Goal: Task Accomplishment & Management: Manage account settings

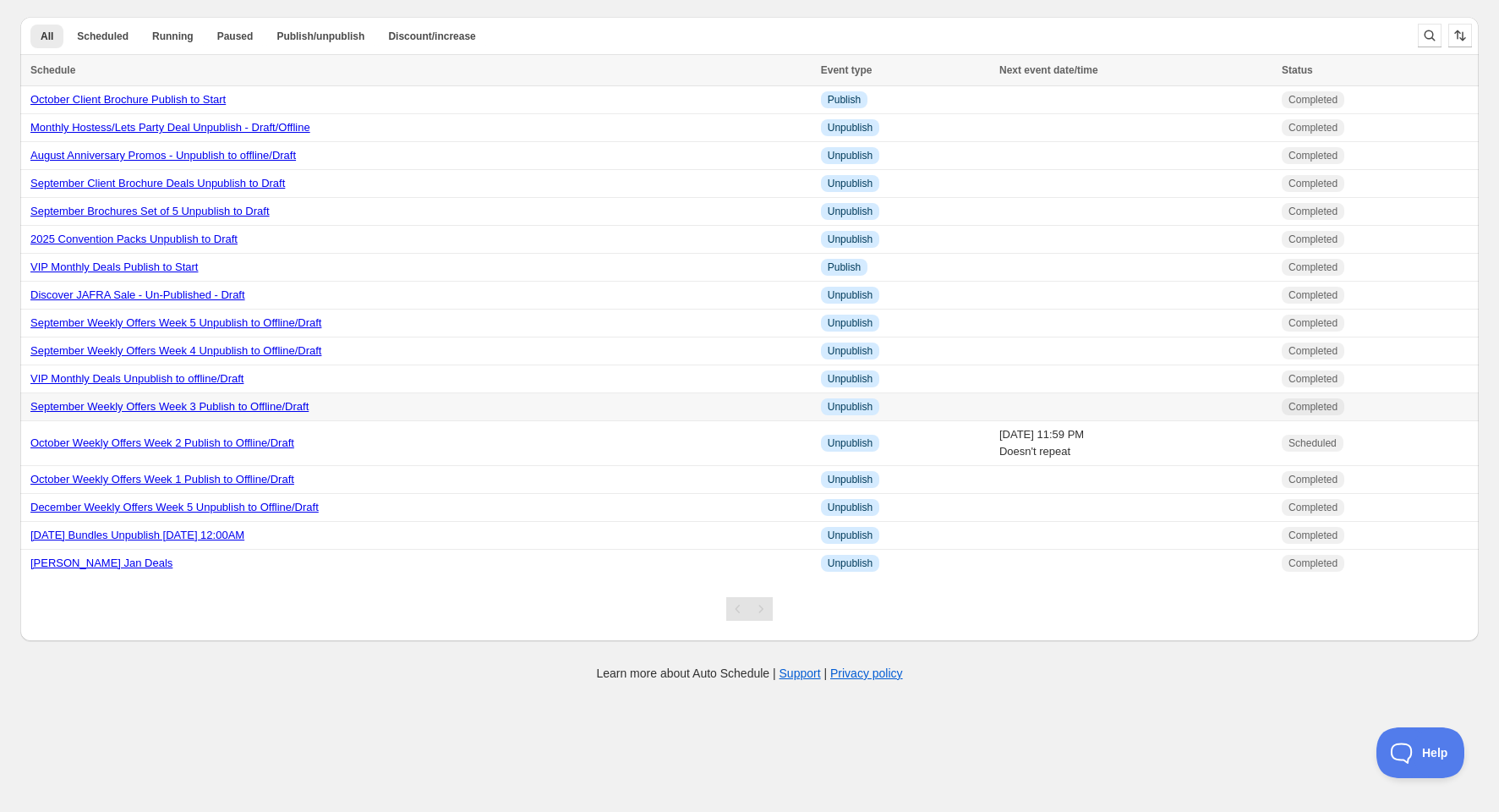
click at [143, 408] on link "September Weekly Offers Week 3 Publish to Offline/Draft" at bounding box center [169, 405] width 278 height 12
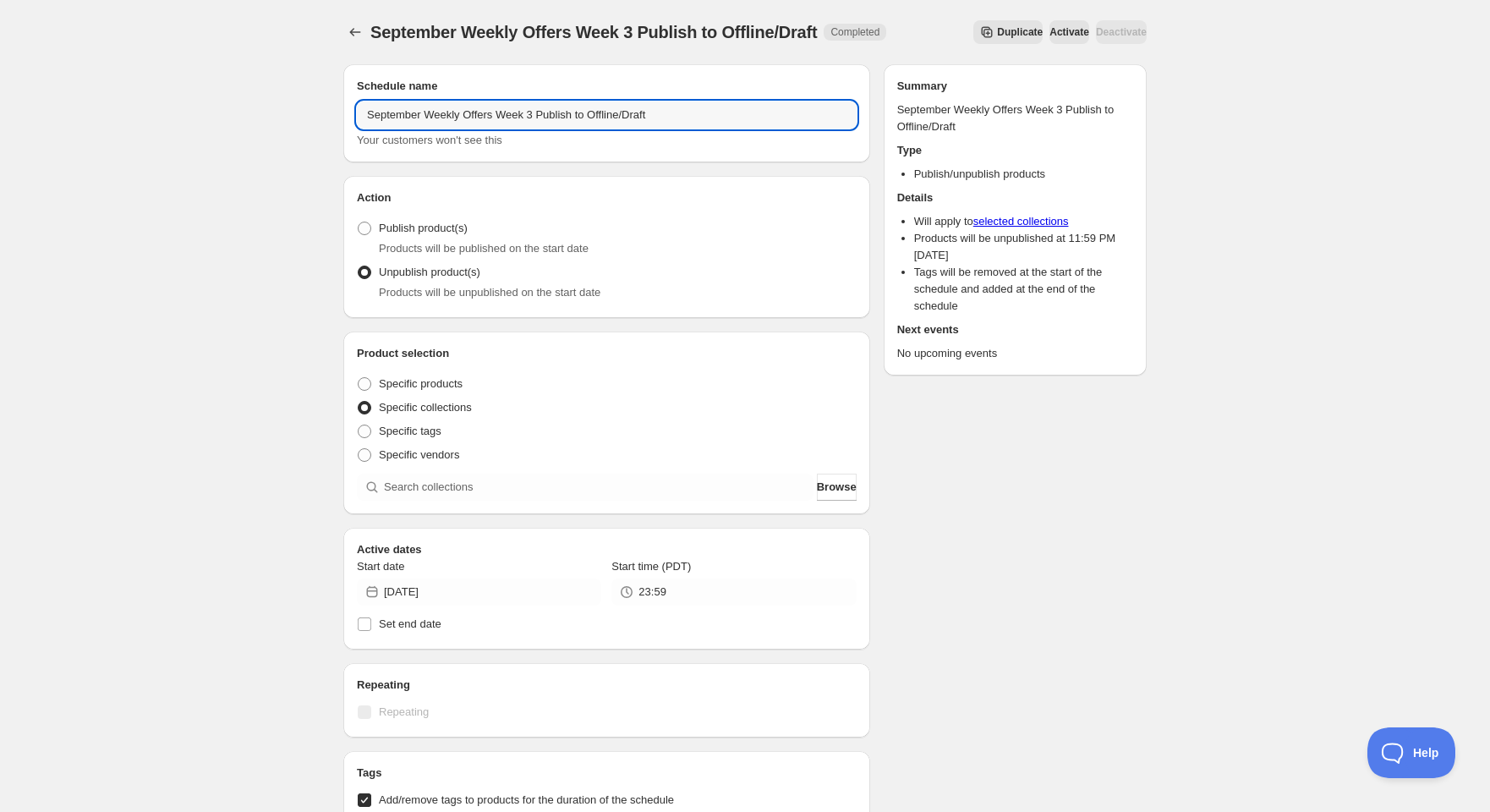
drag, startPoint x: 419, startPoint y: 115, endPoint x: 258, endPoint y: 125, distance: 161.3
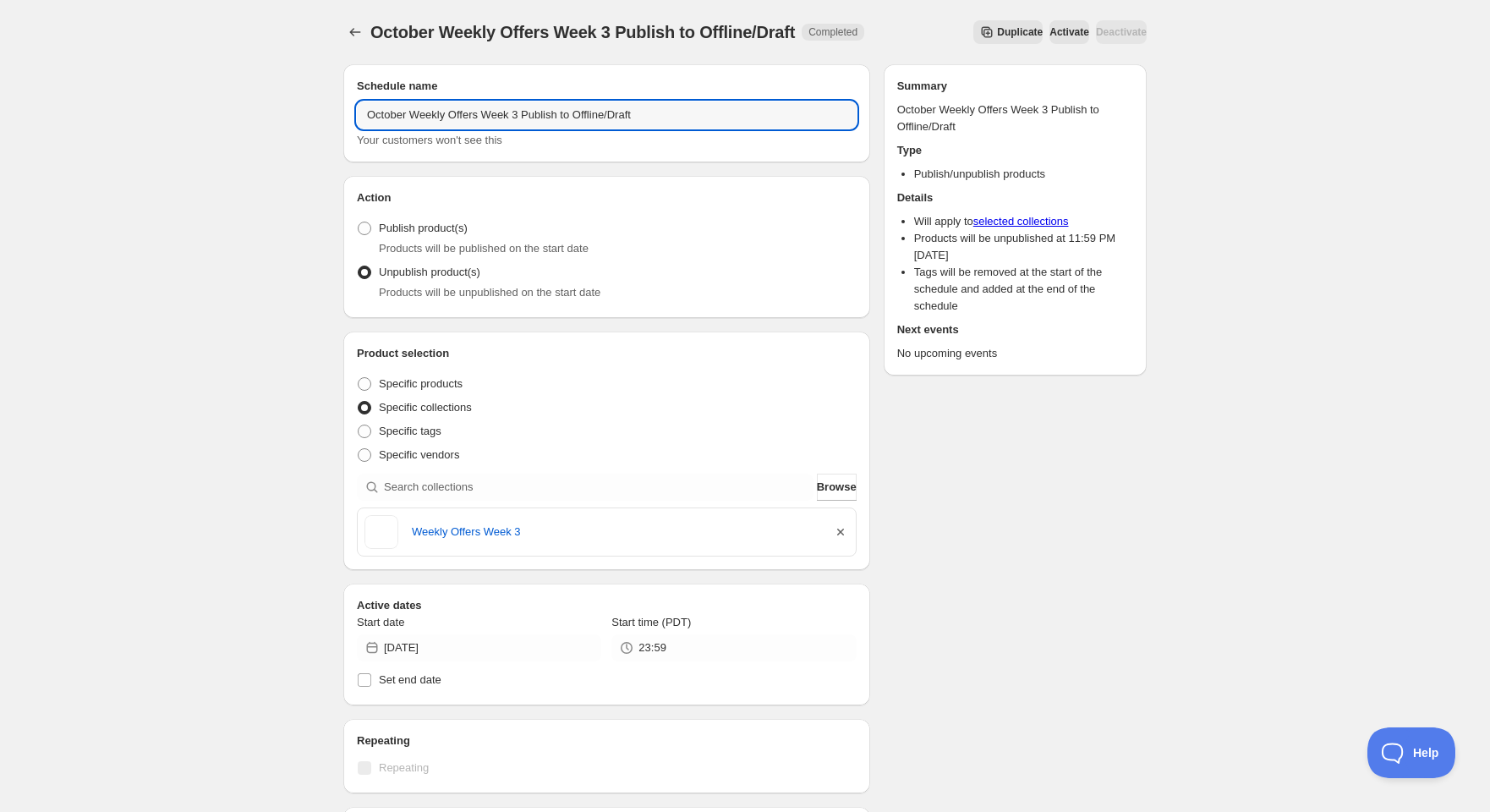
type input "October Weekly Offers Week 3 Publish to Offline/Draft"
click at [842, 530] on icon "button" at bounding box center [841, 532] width 17 height 17
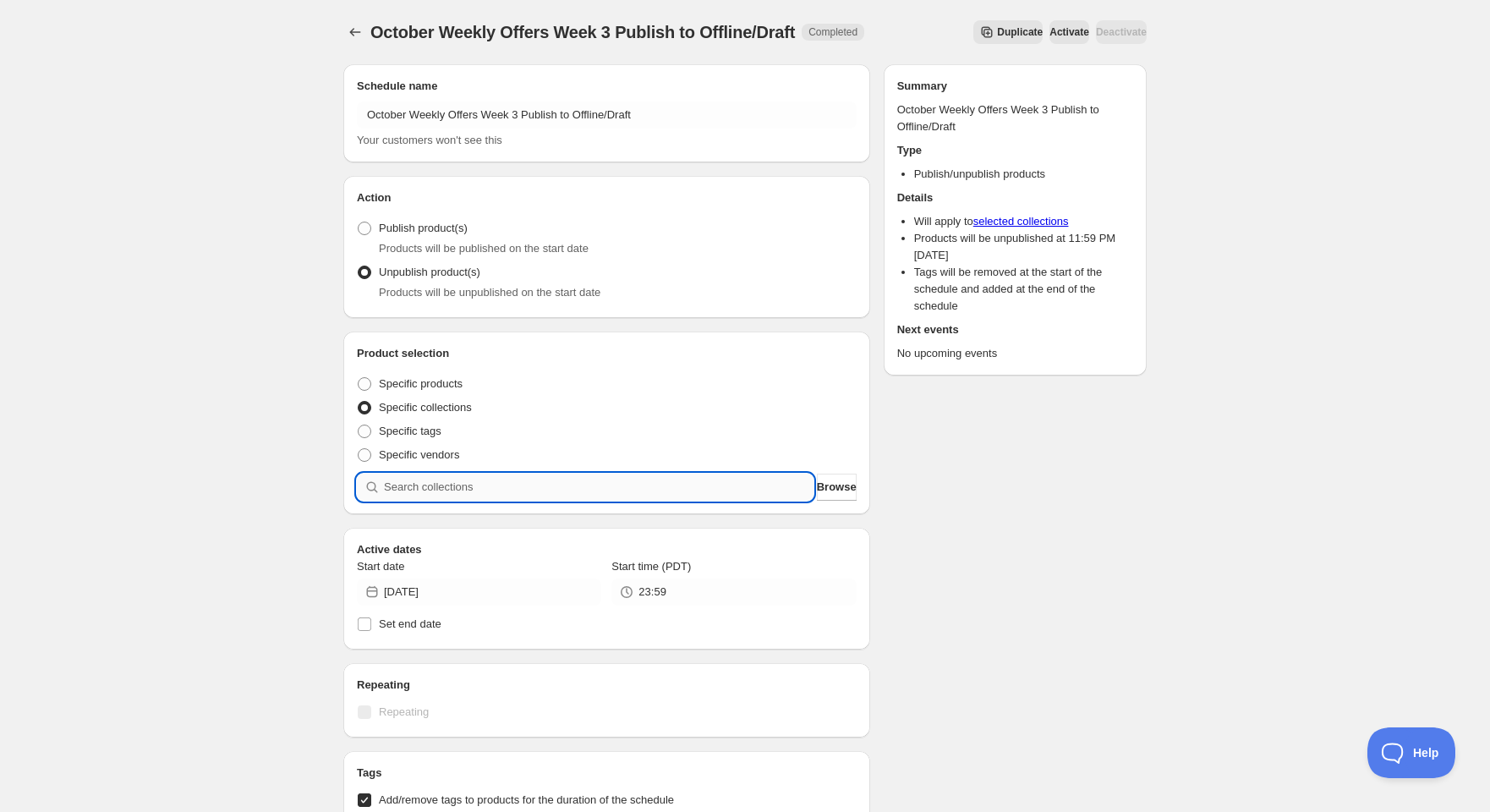
click at [502, 487] on input "search" at bounding box center [598, 487] width 430 height 27
type input "w"
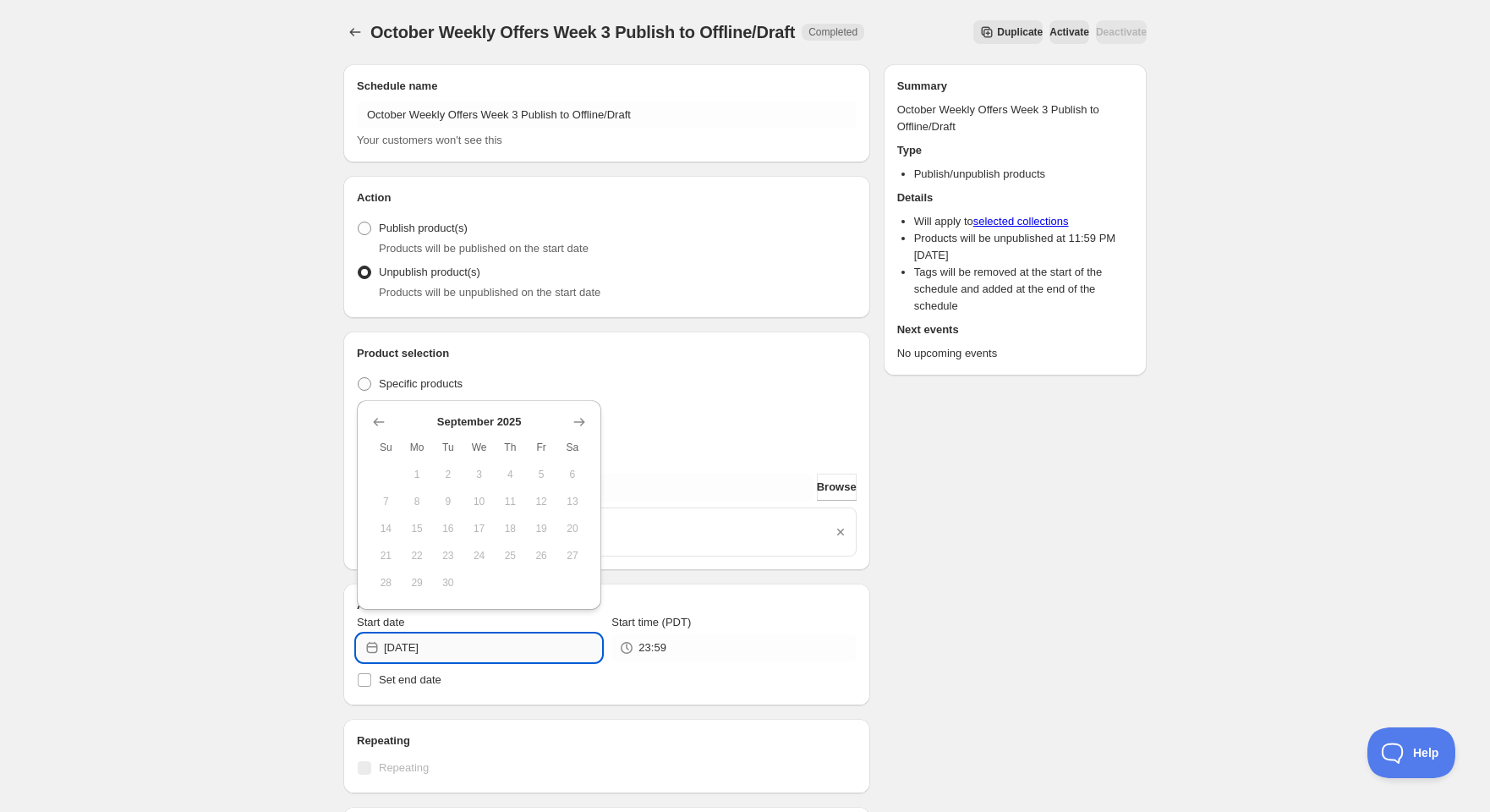
click at [410, 645] on input "[DATE]" at bounding box center [492, 647] width 218 height 27
click at [577, 425] on icon "Show next month, October 2025" at bounding box center [580, 422] width 17 height 17
click at [538, 531] on span "17" at bounding box center [541, 528] width 18 height 13
type input "[DATE]"
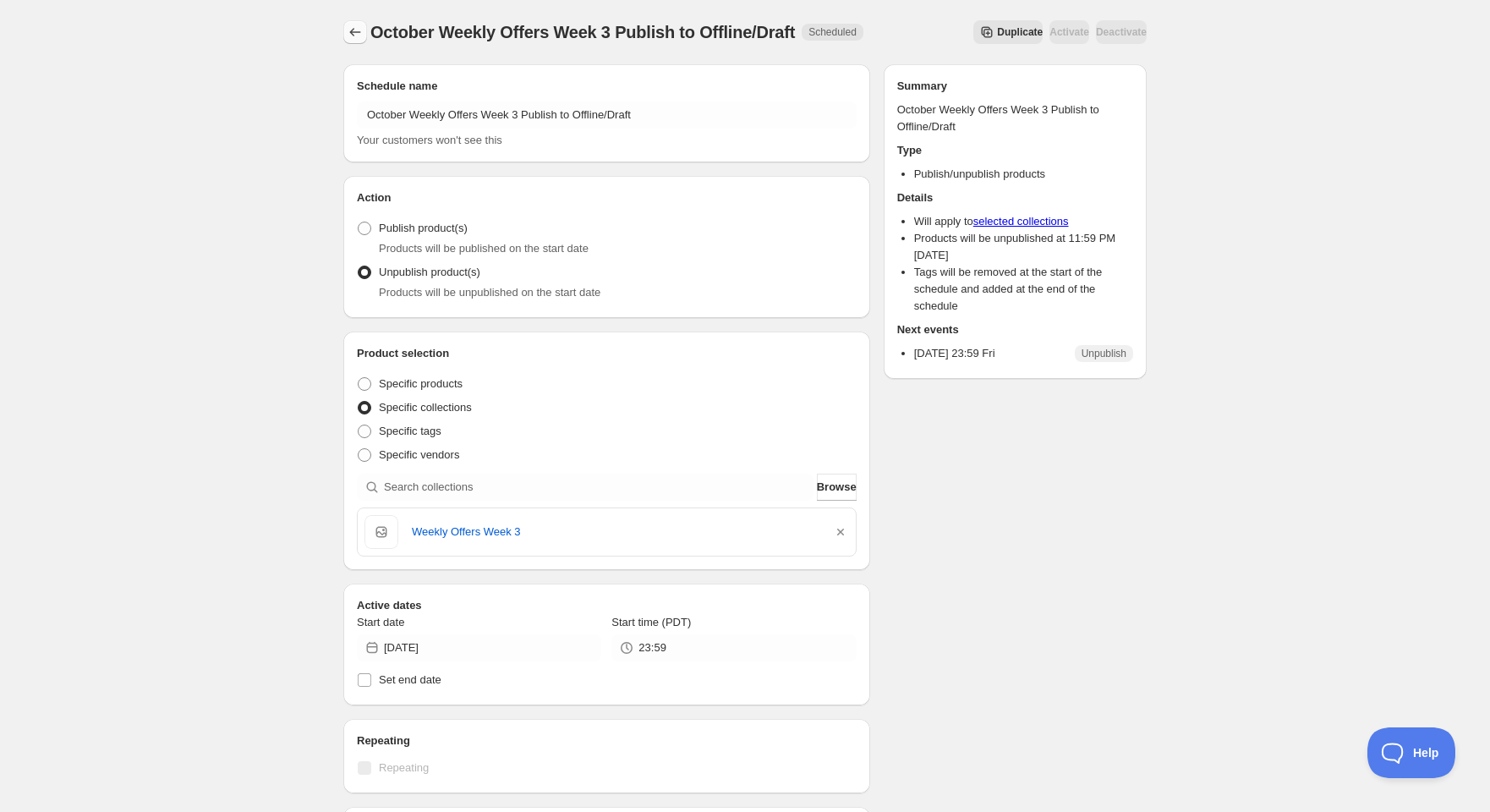
click at [356, 33] on icon "Schedules" at bounding box center [355, 32] width 17 height 17
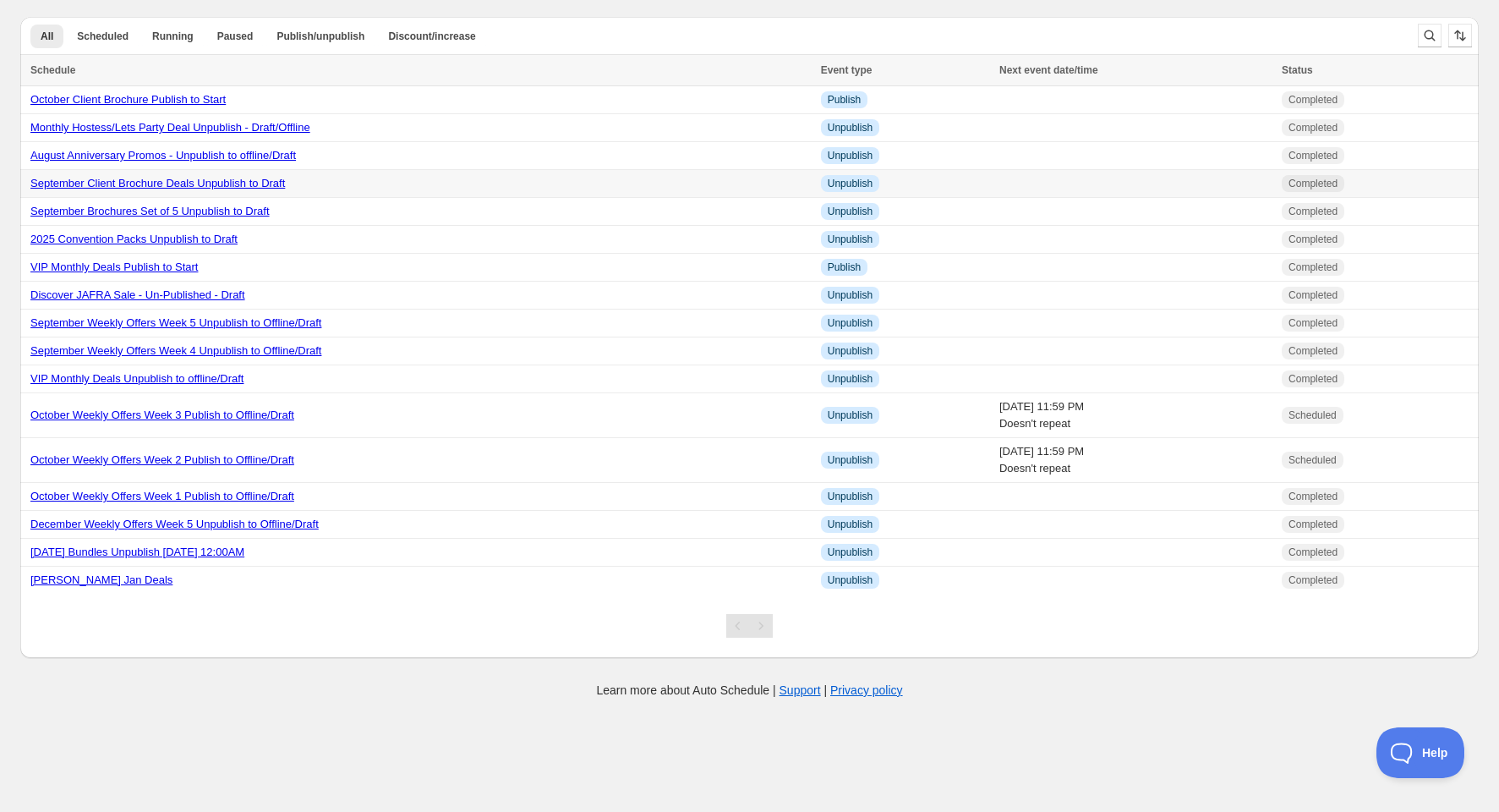
click at [136, 186] on link "September Client Brochure Deals Unpublish to Draft" at bounding box center [157, 183] width 254 height 12
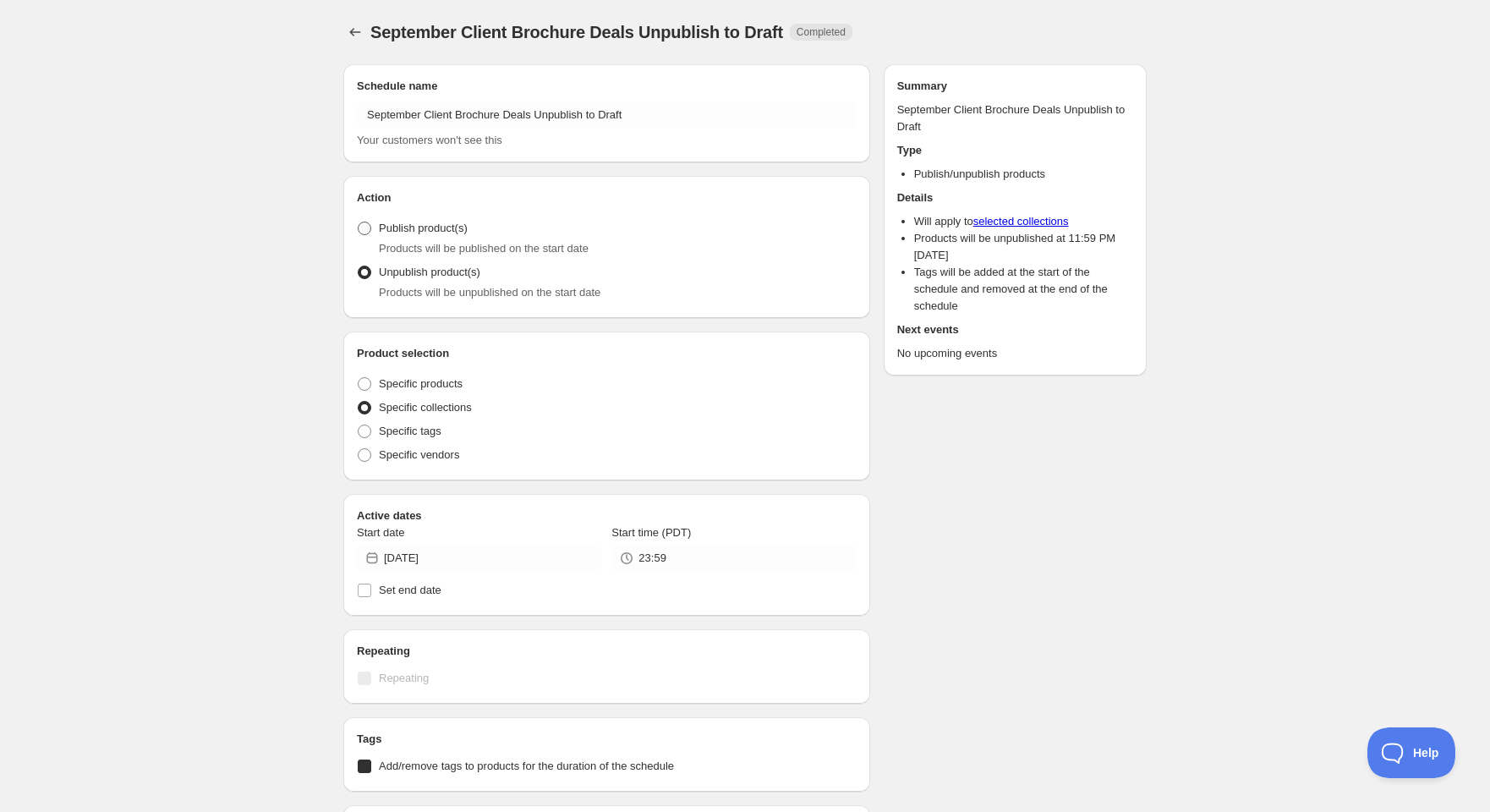
radio input "true"
checkbox input "true"
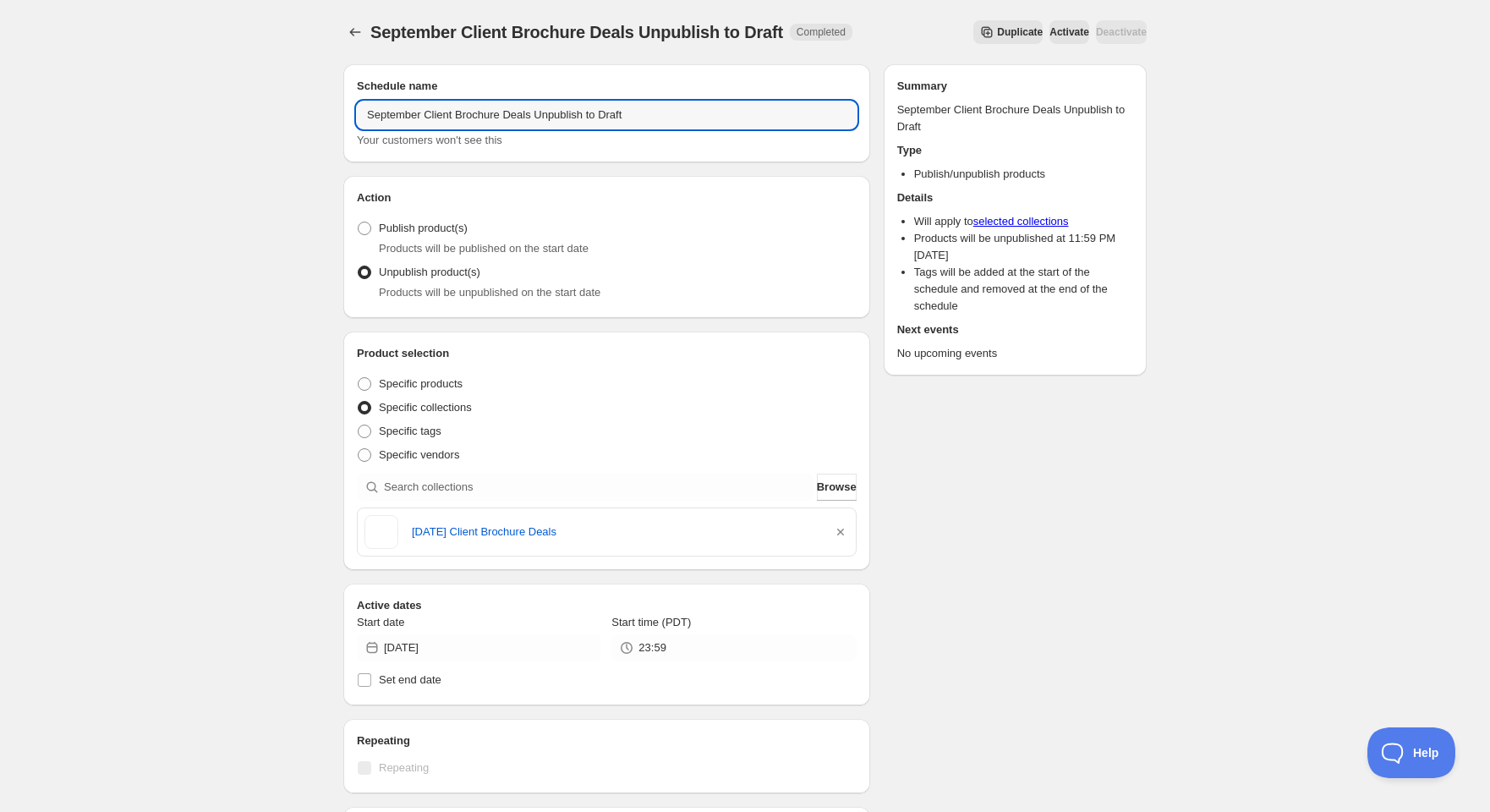
drag, startPoint x: 418, startPoint y: 111, endPoint x: 254, endPoint y: 120, distance: 164.2
type input "October Client Brochure Deals Unpublish to Draft"
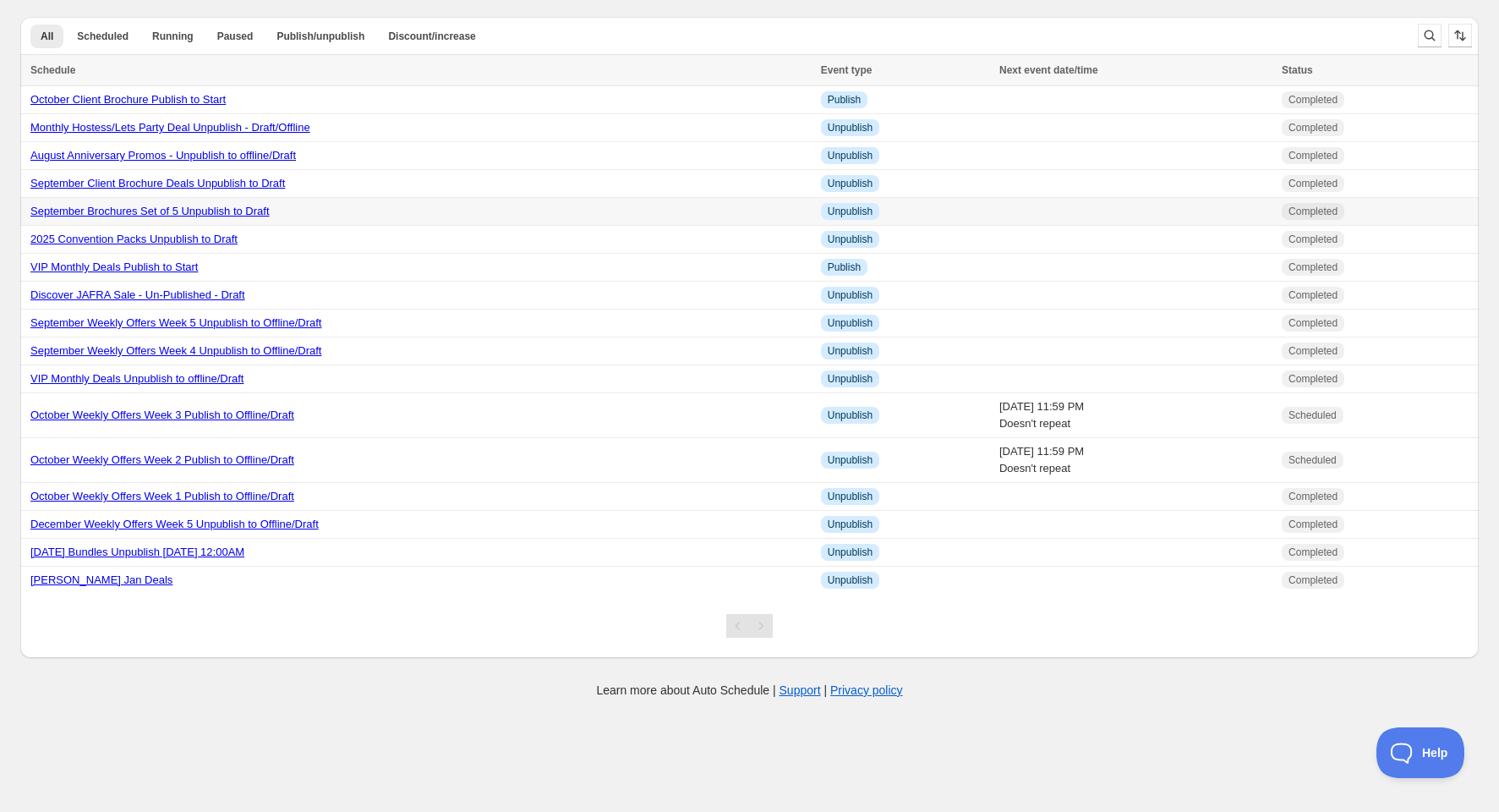
click at [138, 210] on link "September Brochures Set of 5 Unpublish to Draft" at bounding box center [150, 210] width 239 height 12
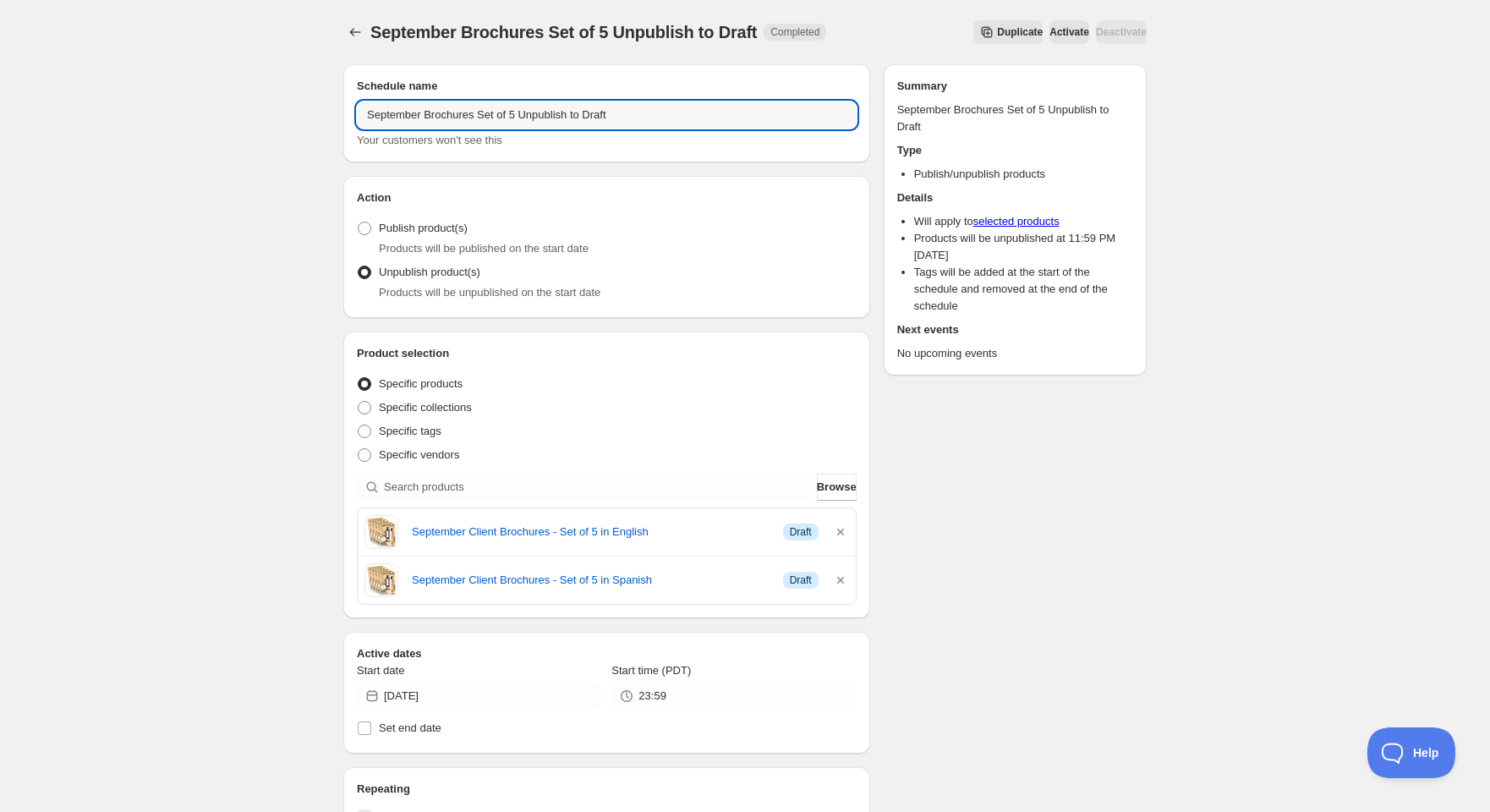
drag, startPoint x: 389, startPoint y: 111, endPoint x: 261, endPoint y: 107, distance: 128.1
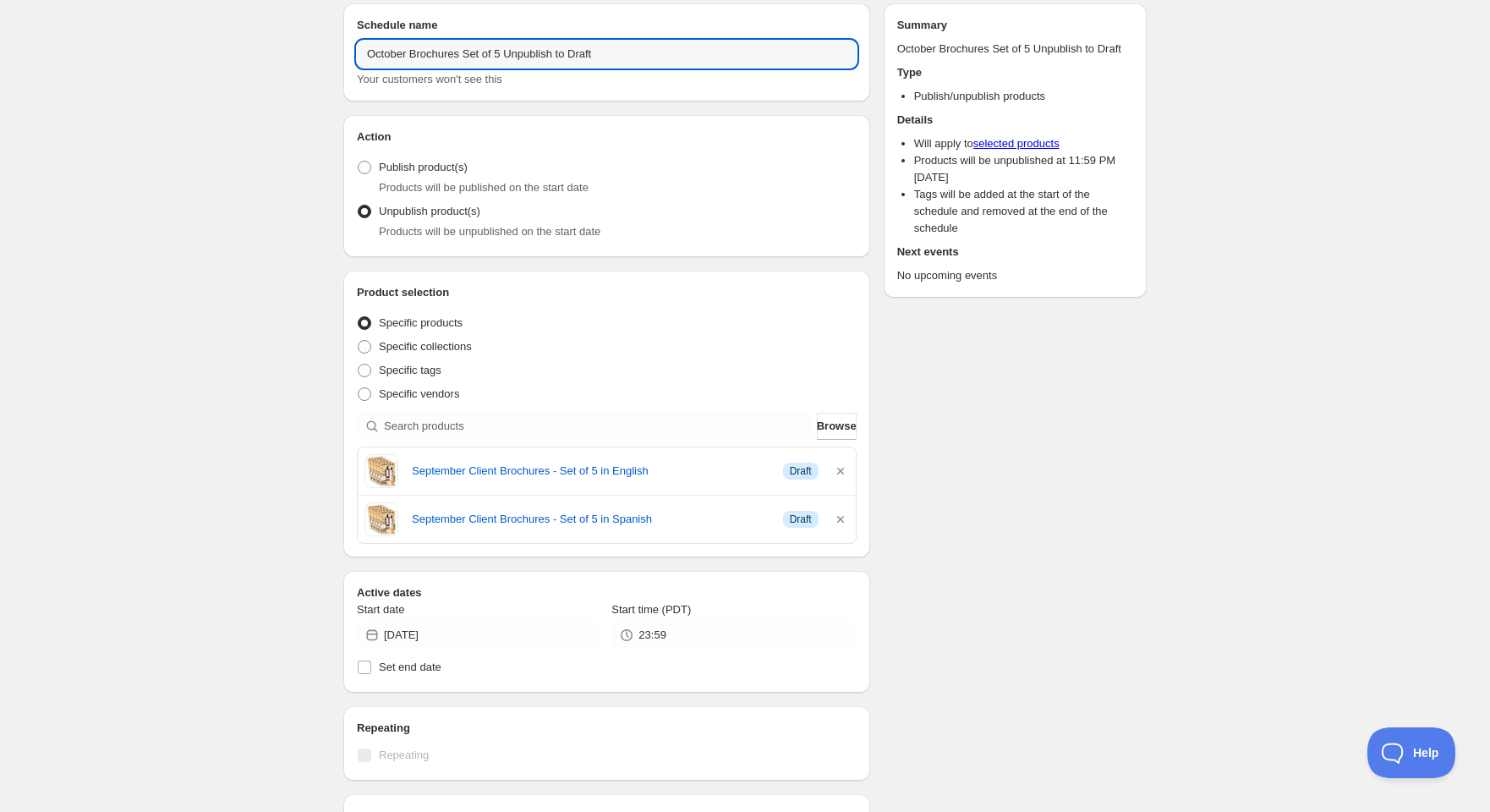
scroll to position [94, 0]
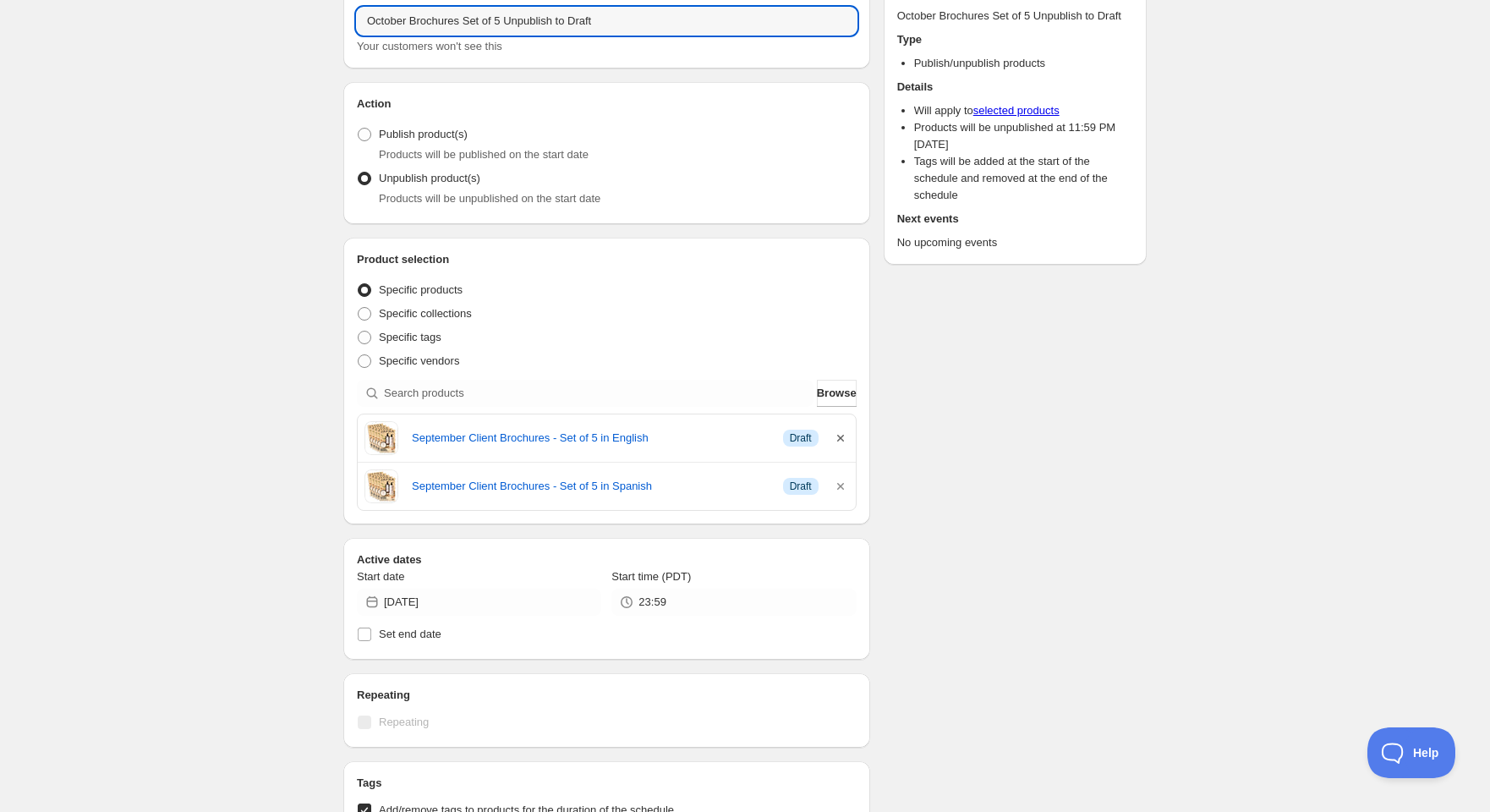
type input "October Brochures Set of 5 Unpublish to Draft"
click at [839, 438] on icon "button" at bounding box center [841, 438] width 17 height 17
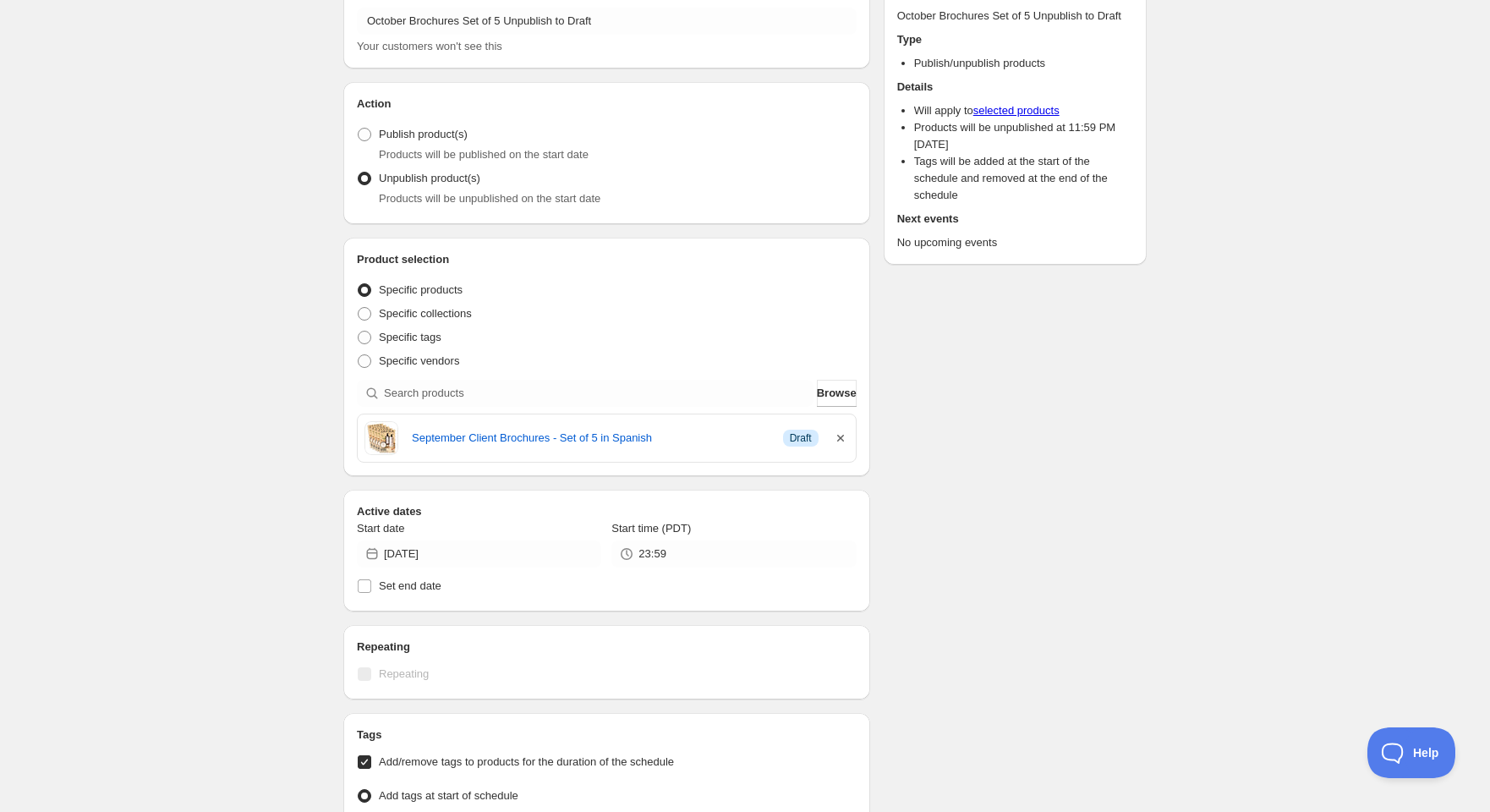
click at [837, 436] on icon "button" at bounding box center [841, 438] width 17 height 17
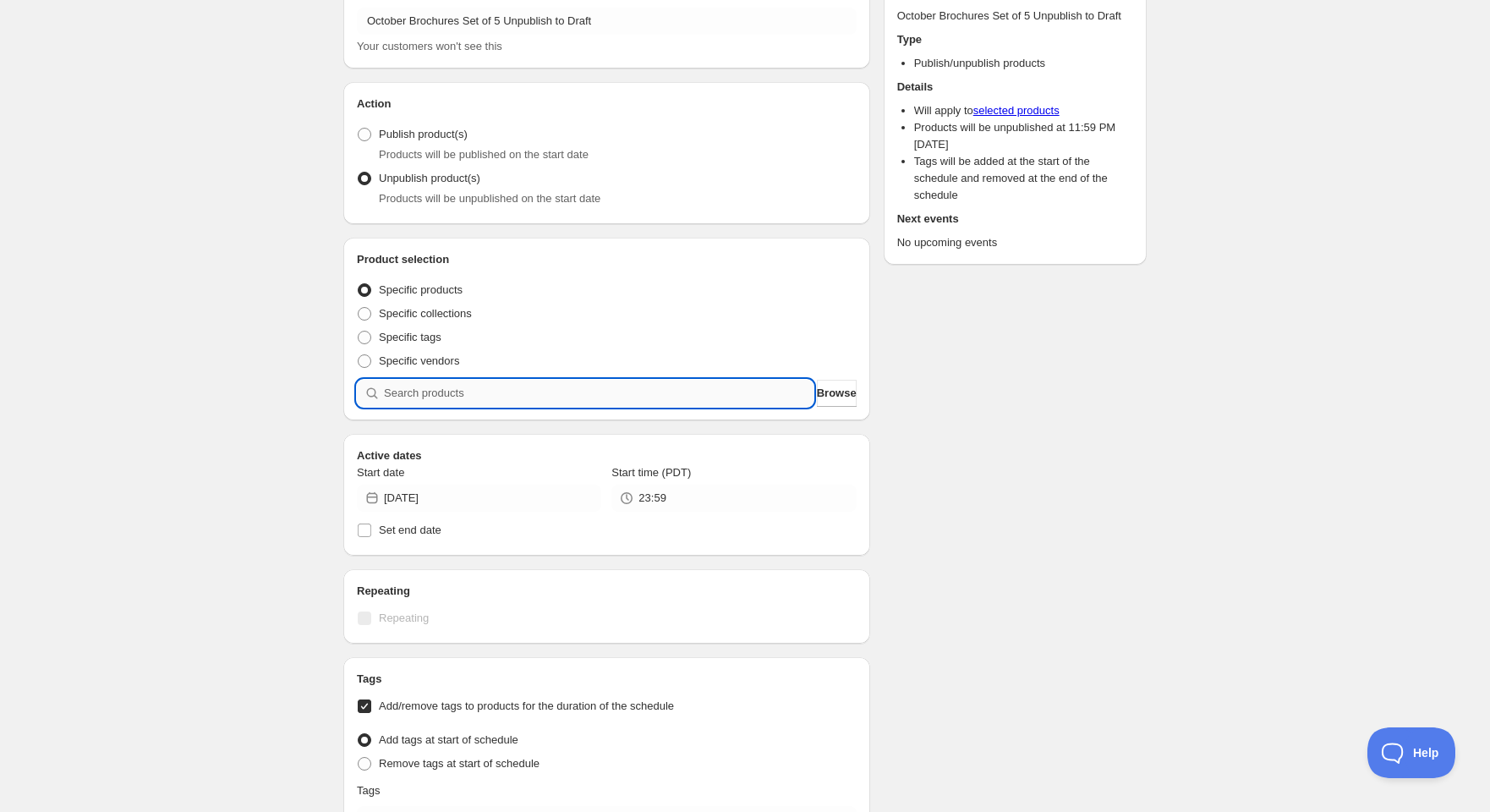
click at [434, 396] on input "search" at bounding box center [598, 393] width 430 height 27
type input "3"
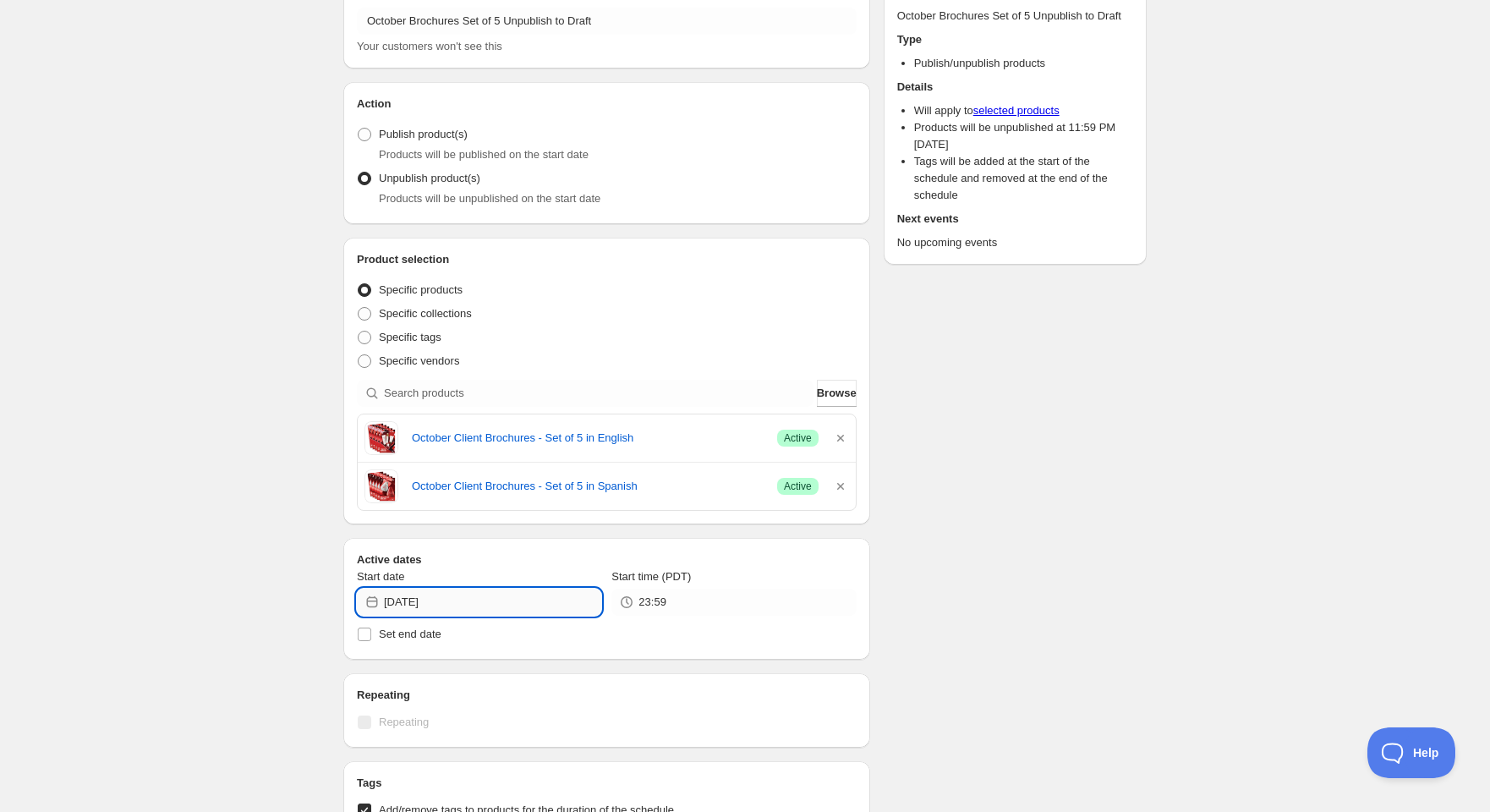
click at [432, 601] on input "[DATE]" at bounding box center [492, 602] width 218 height 27
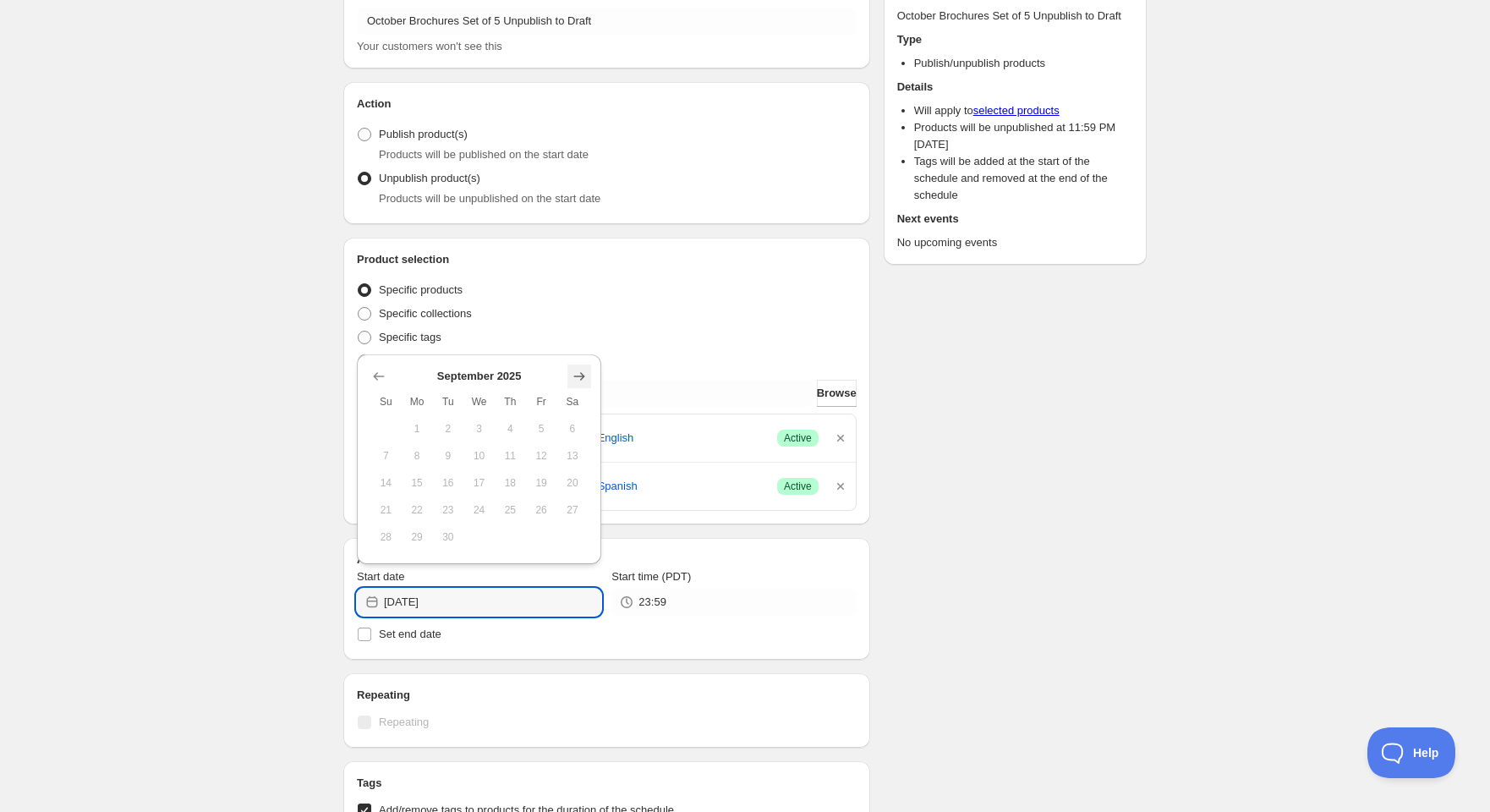
click at [578, 375] on icon "Show next month, October 2025" at bounding box center [580, 376] width 11 height 8
click at [448, 482] on span "14" at bounding box center [449, 482] width 18 height 13
type input "[DATE]"
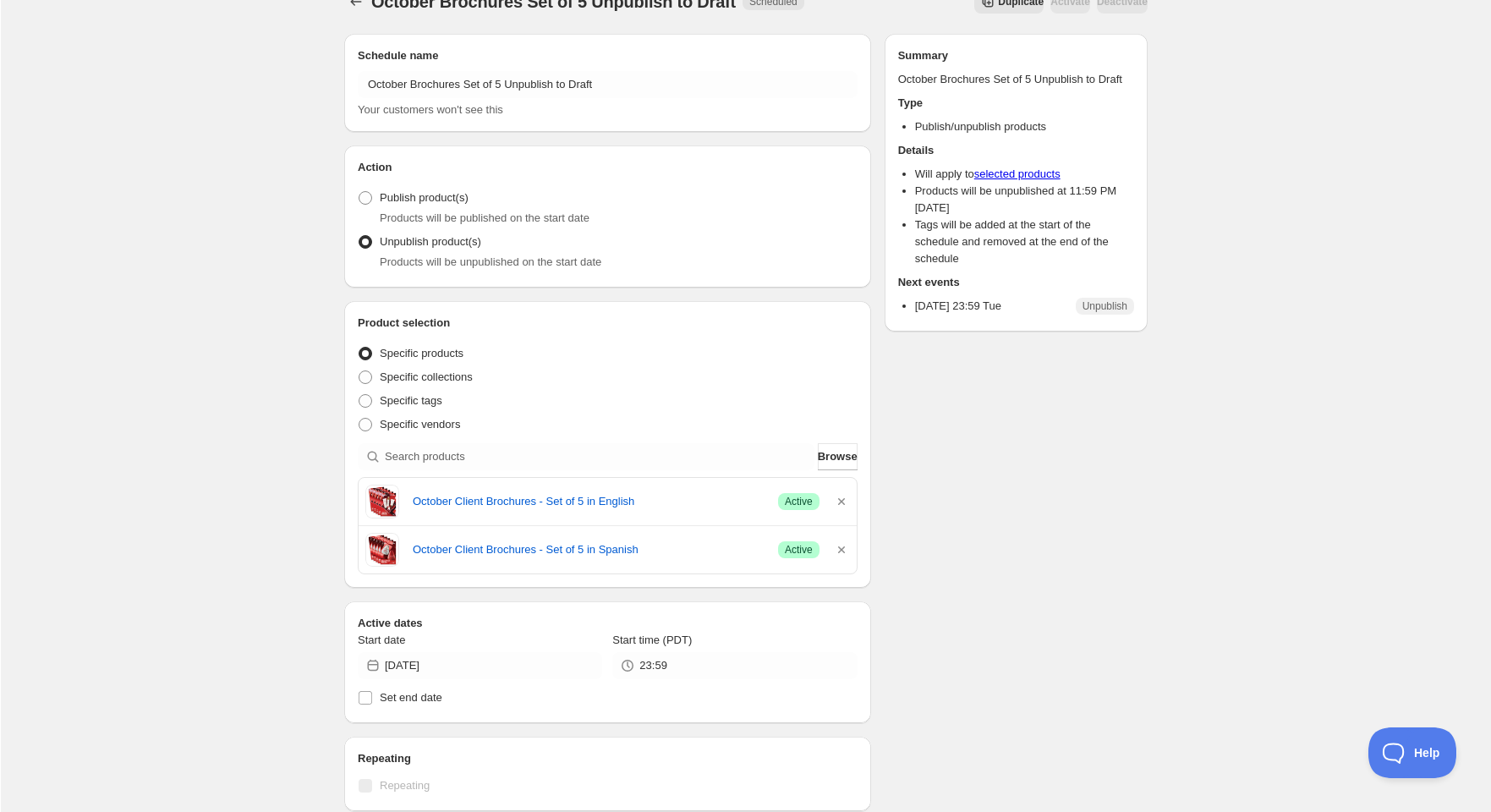
scroll to position [0, 0]
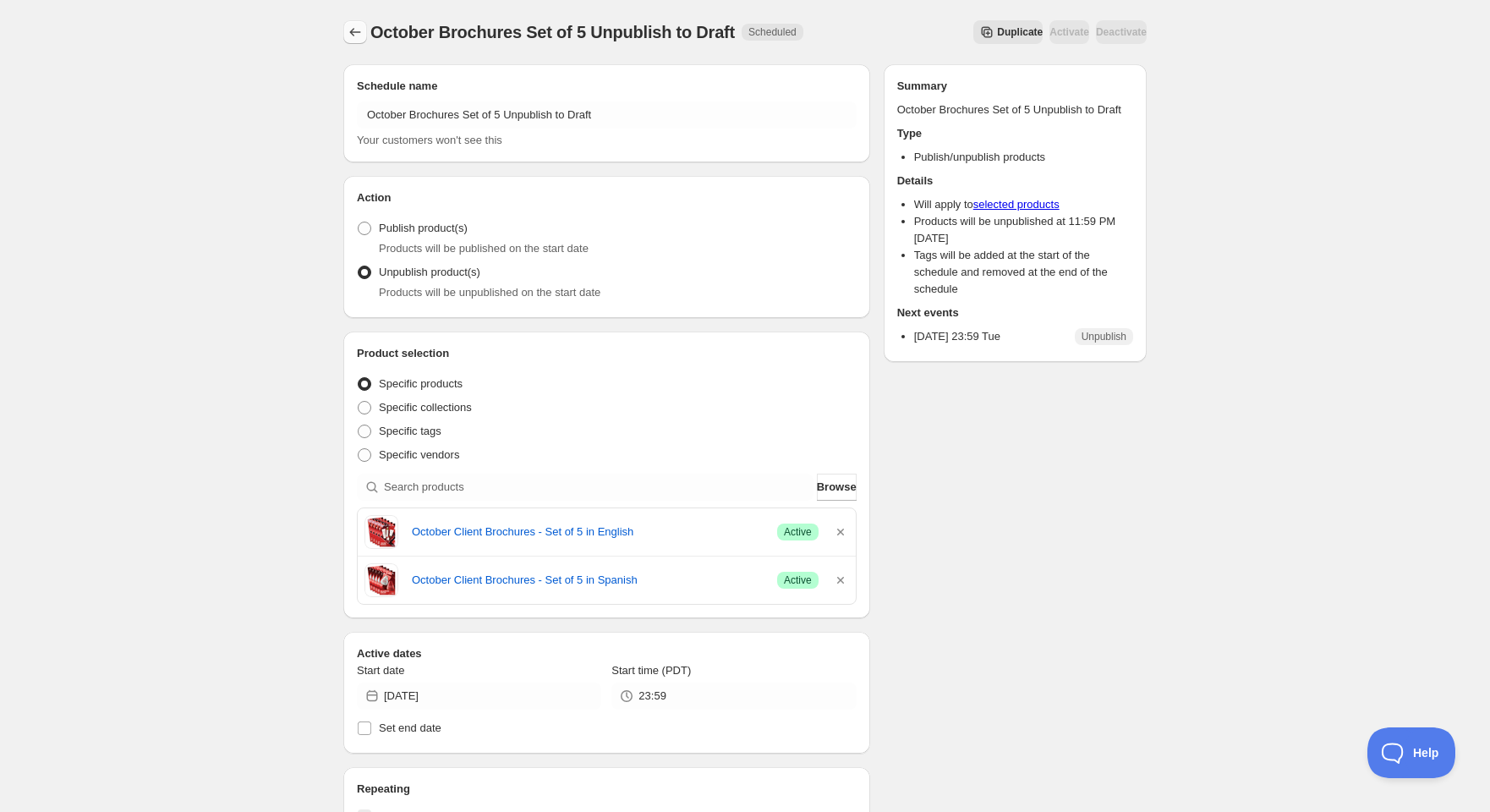
click at [357, 35] on icon "Schedules" at bounding box center [355, 32] width 17 height 17
